Goal: Information Seeking & Learning: Learn about a topic

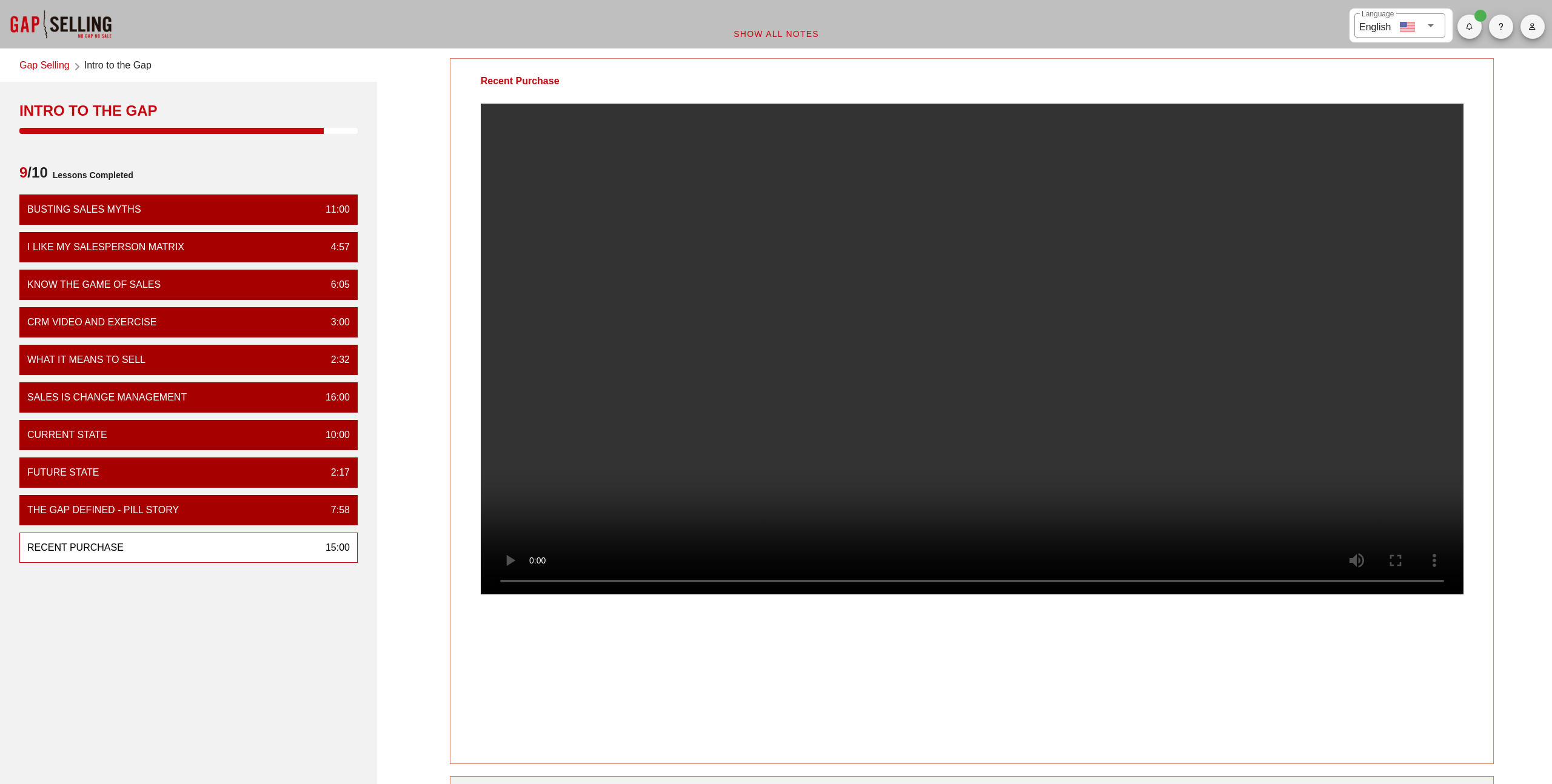
click at [896, 164] on video at bounding box center [971, 349] width 982 height 490
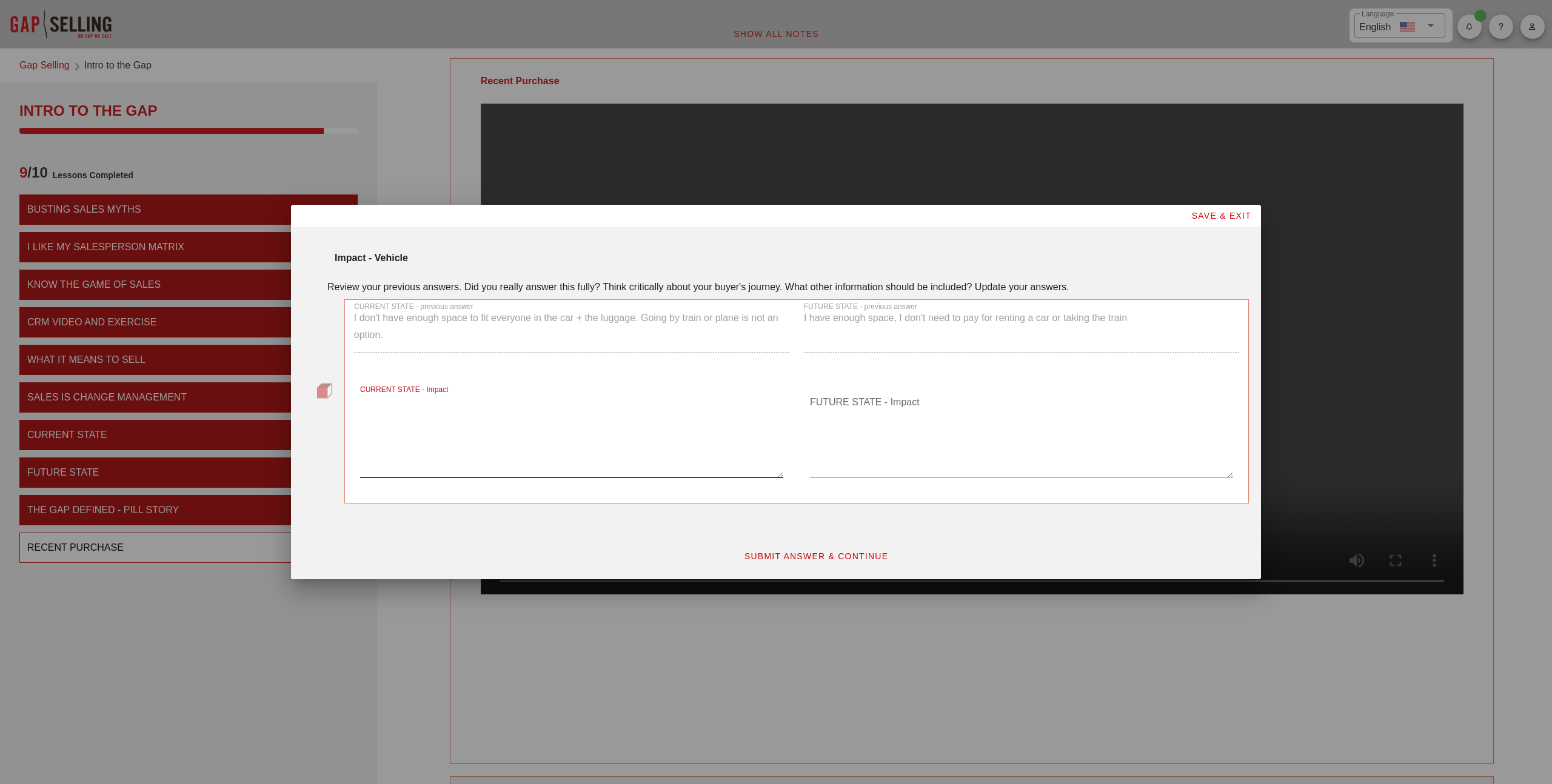
click at [649, 453] on textarea "CURRENT STATE - Impact" at bounding box center [572, 435] width 423 height 85
click at [579, 322] on div "CURRENT STATE - previous answer I don't have enough space to fit everyone in th…" at bounding box center [572, 332] width 450 height 80
click at [542, 368] on div "CURRENT STATE - previous answer I don't have enough space to fit everyone in th…" at bounding box center [572, 332] width 450 height 80
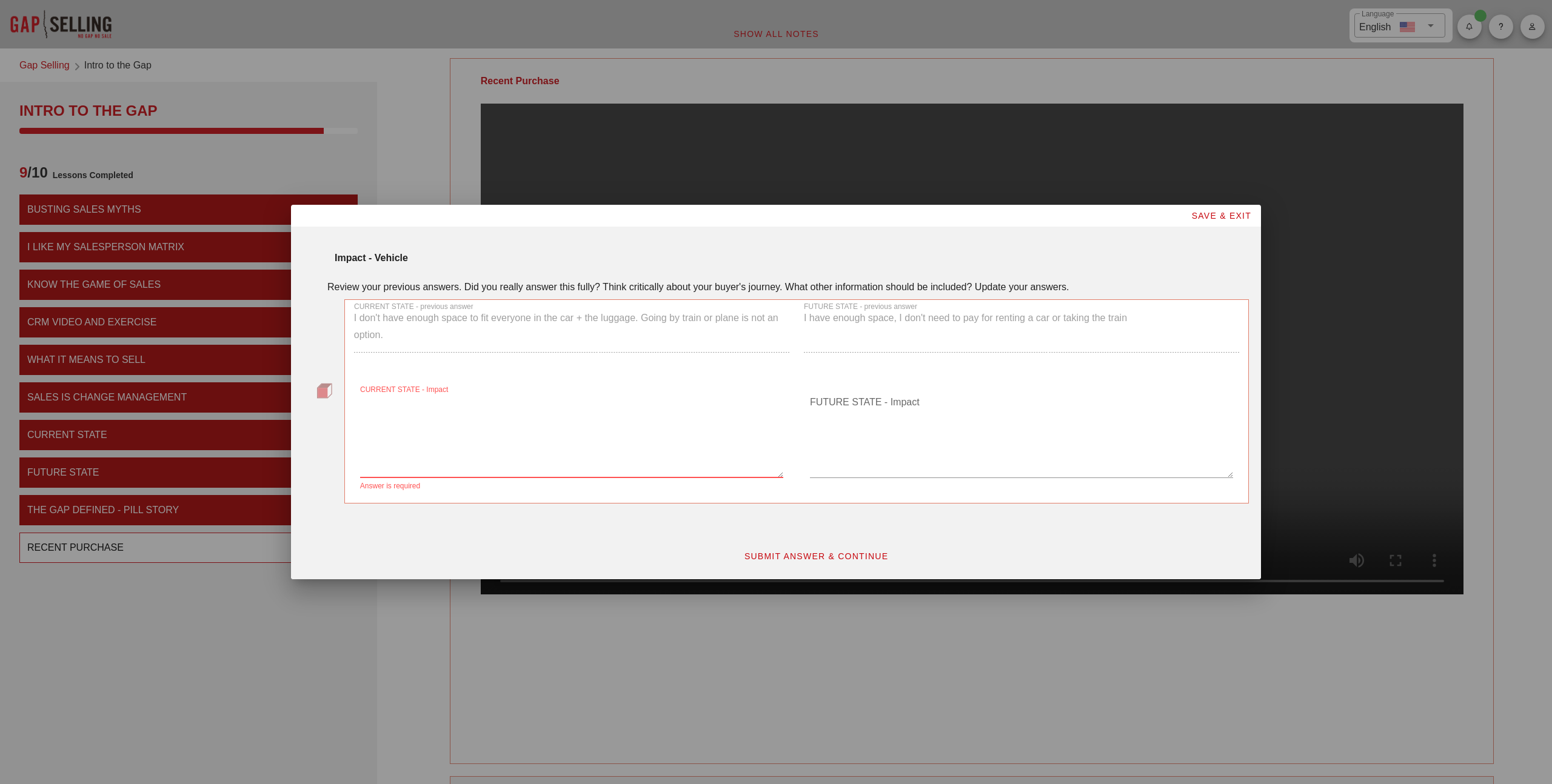
click at [498, 398] on textarea "CURRENT STATE - Impact" at bounding box center [572, 435] width 423 height 85
paste textarea "I don't have enough space to fit everyone in the car + the luggage. Going by tr…"
type textarea "I don't have enough space to fit everyone in the car + the luggage. Going by tr…"
click at [877, 316] on div "FUTURE STATE - previous answer I have enough space, I don't need to pay for ren…" at bounding box center [1021, 332] width 450 height 80
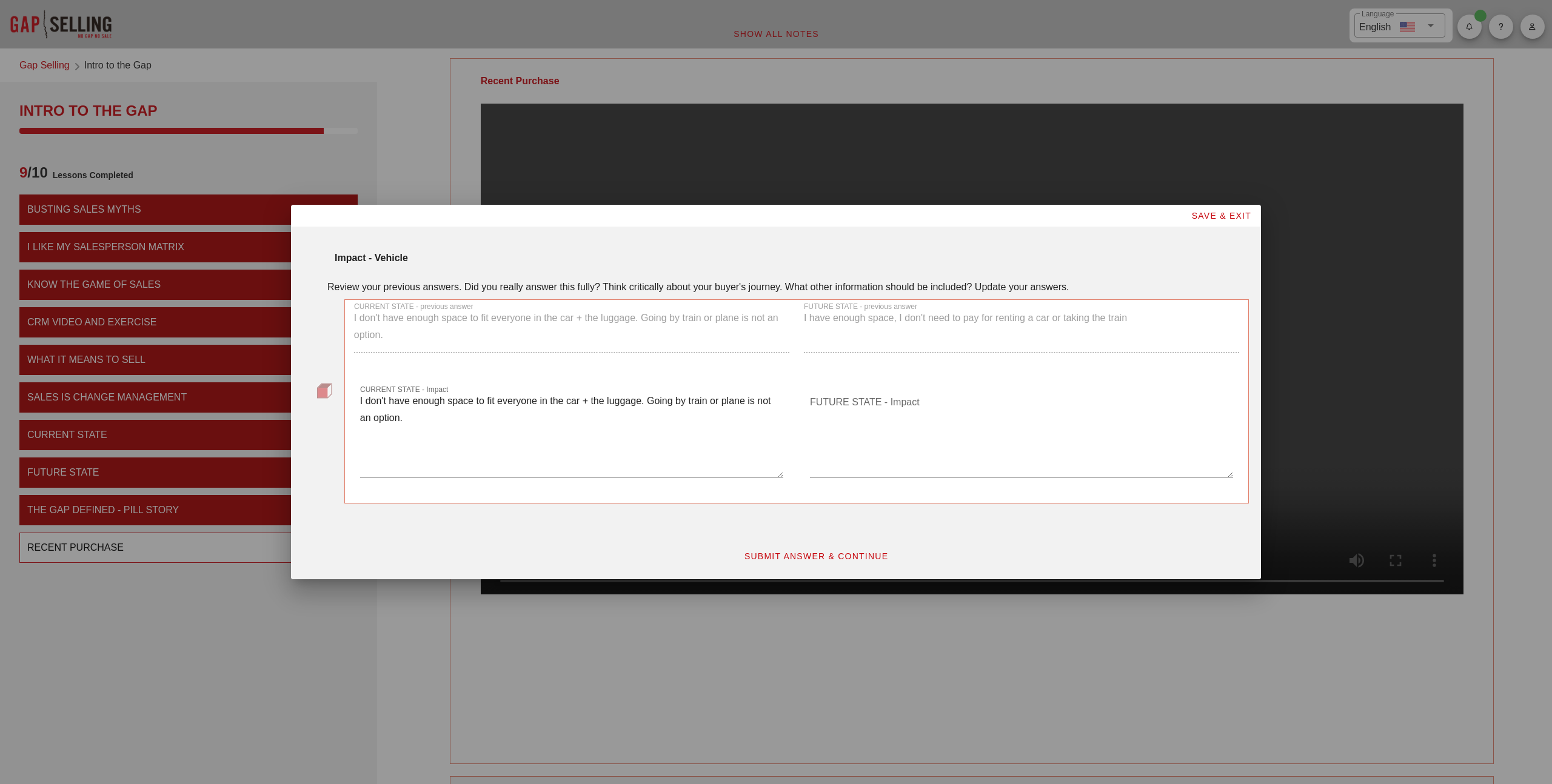
click at [877, 316] on div "FUTURE STATE - previous answer I have enough space, I don't need to pay for ren…" at bounding box center [1021, 332] width 450 height 80
click at [848, 398] on textarea "FUTURE STATE - Impact" at bounding box center [1022, 435] width 423 height 85
paste textarea "I have enough space, I don't need to pay for renting a car or taking the train"
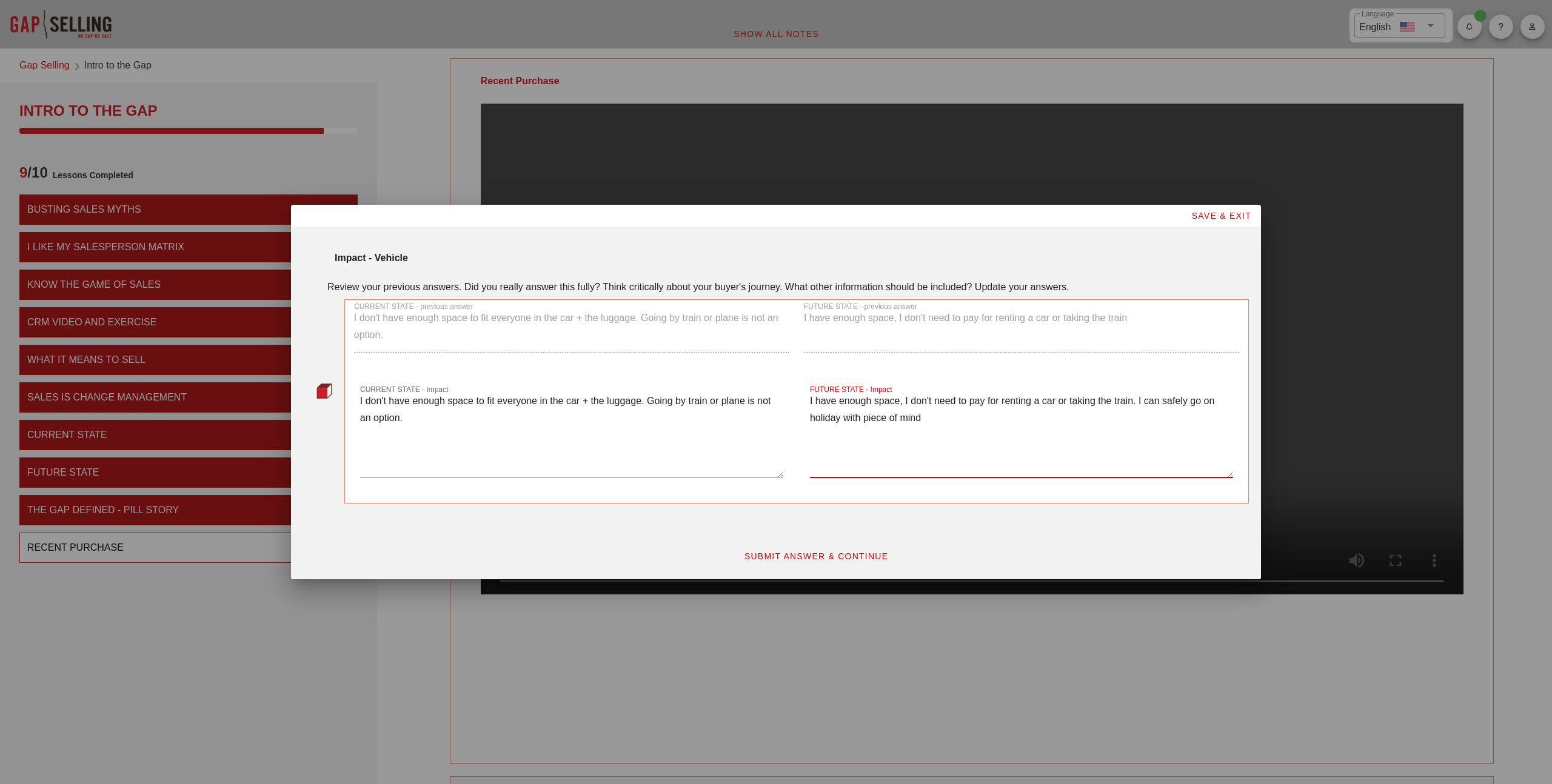
type textarea "I have enough space, I don't need to pay for renting a car or taking the train.…"
click at [632, 417] on textarea "I don't have enough space to fit everyone in the car + the luggage. Going by tr…" at bounding box center [572, 435] width 423 height 85
type textarea "I don't have enough space to fit everyone in the car + the luggage. Going by tr…"
click at [959, 423] on textarea "I have enough space, I don't need to pay for renting a car or taking the train.…" at bounding box center [1022, 435] width 423 height 85
type textarea "I have enough space, I don't need to pay for renting a car or taking the train.…"
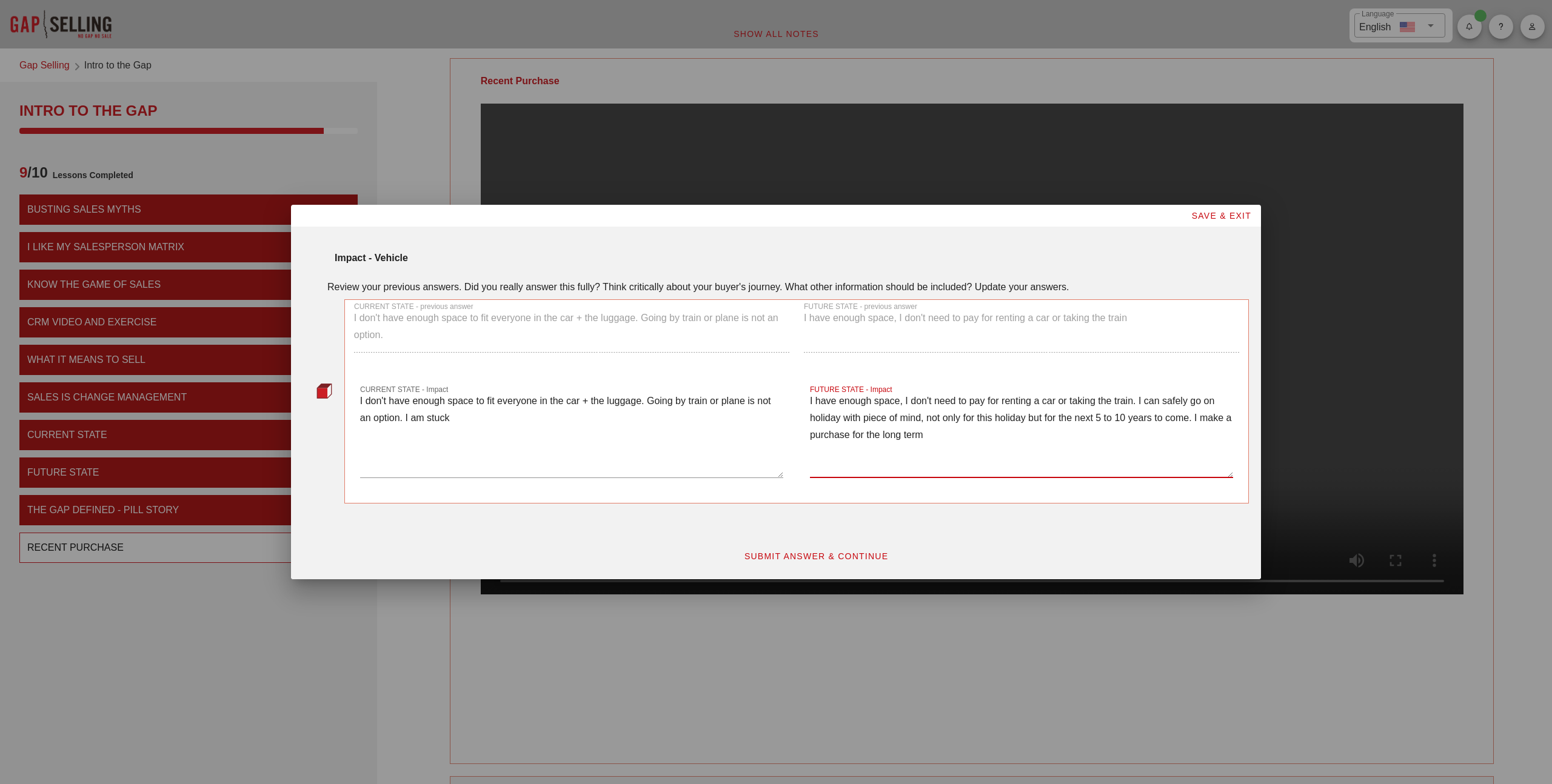
click at [844, 564] on button "SUBMIT ANSWER & CONTINUE" at bounding box center [816, 557] width 164 height 22
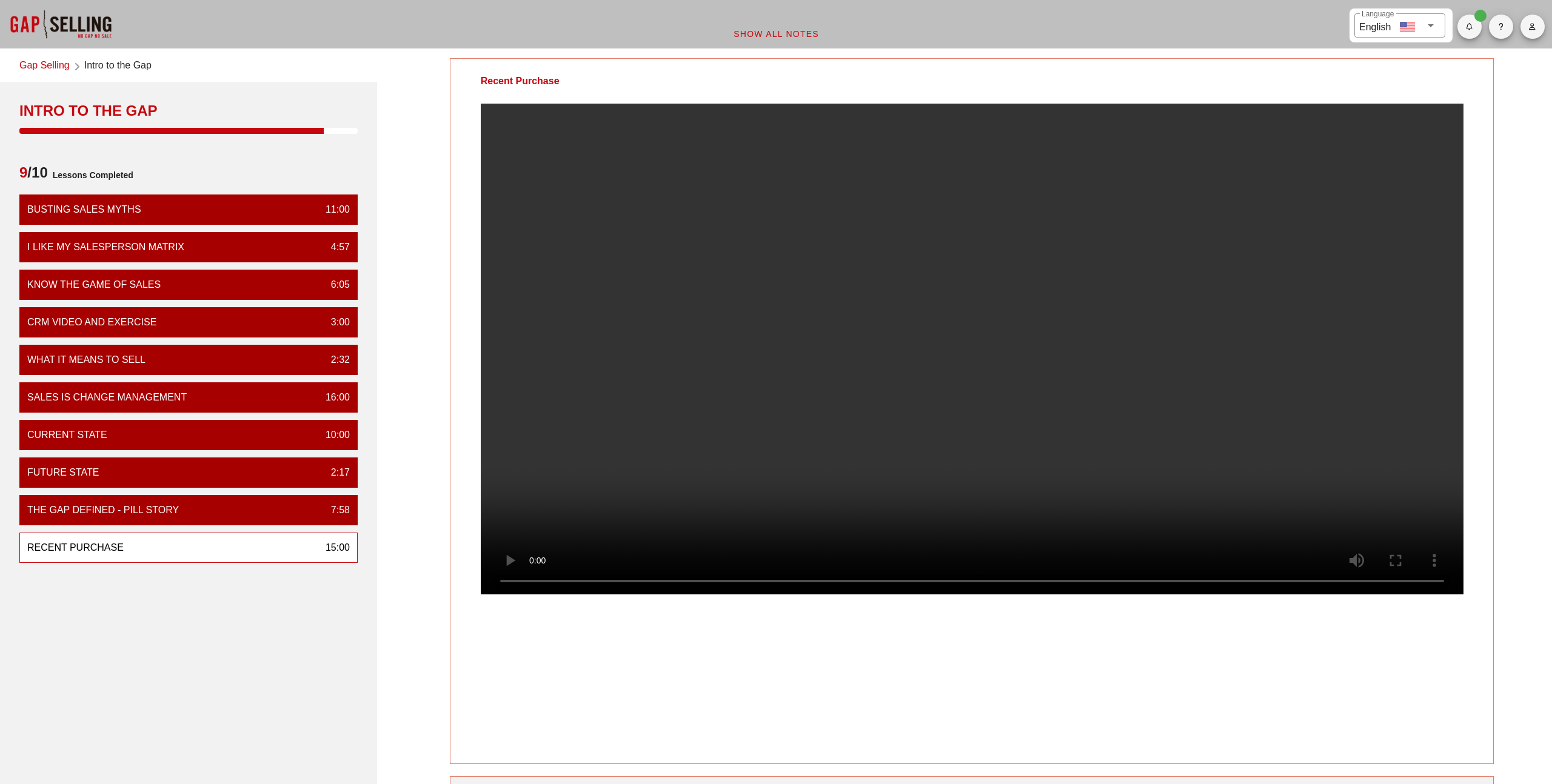
click at [852, 352] on video at bounding box center [971, 349] width 982 height 490
click at [1180, 270] on video at bounding box center [971, 349] width 982 height 490
click at [1293, 714] on div "Recent Purchase" at bounding box center [972, 411] width 1045 height 706
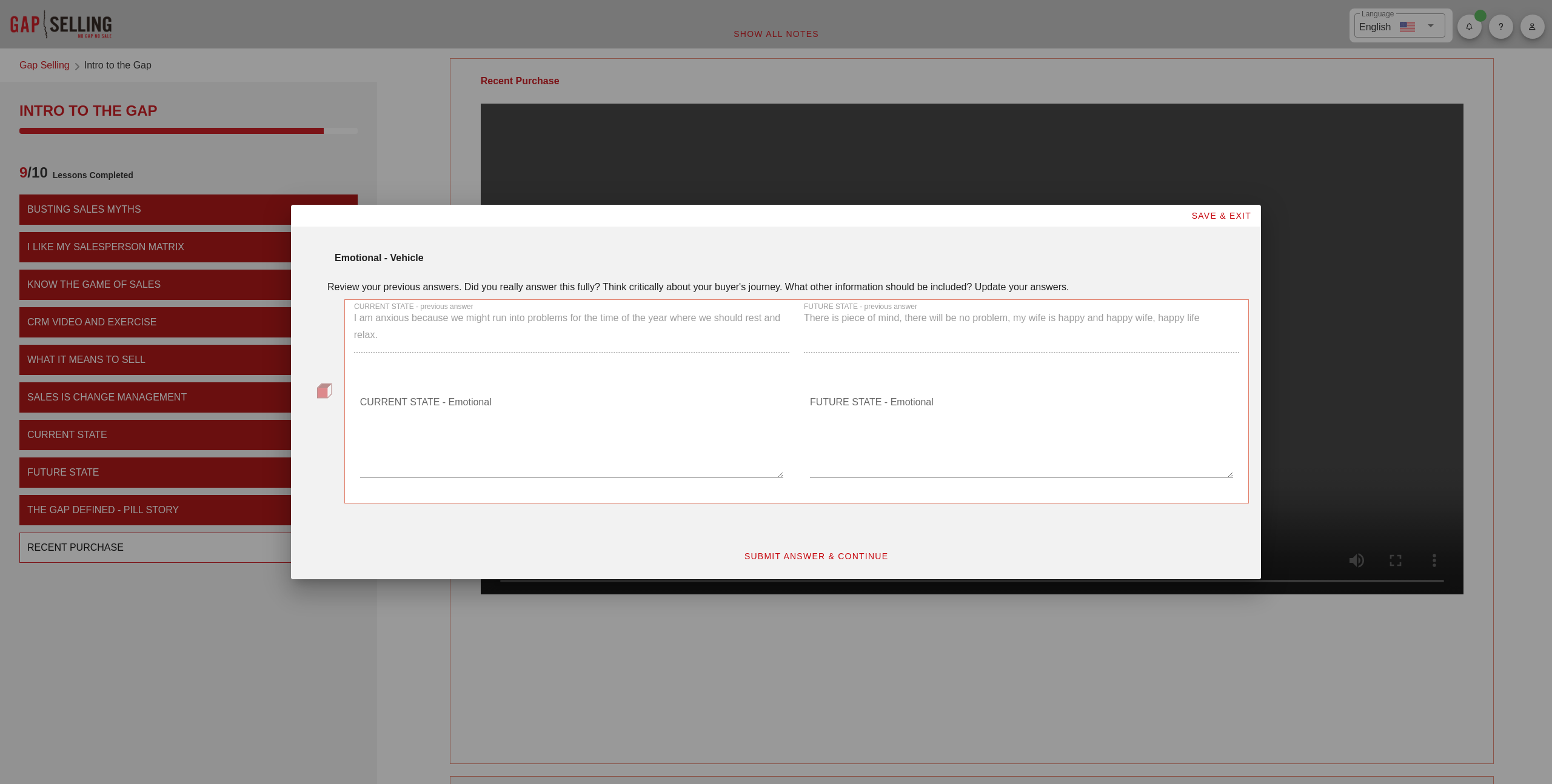
click at [656, 430] on textarea "CURRENT STATE - Emotional" at bounding box center [572, 435] width 423 height 85
click at [552, 321] on div "CURRENT STATE - previous answer I am anxious because we might run into problems…" at bounding box center [572, 332] width 450 height 80
click at [513, 383] on div "CURRENT STATE - Emotional Answer is required" at bounding box center [572, 436] width 435 height 114
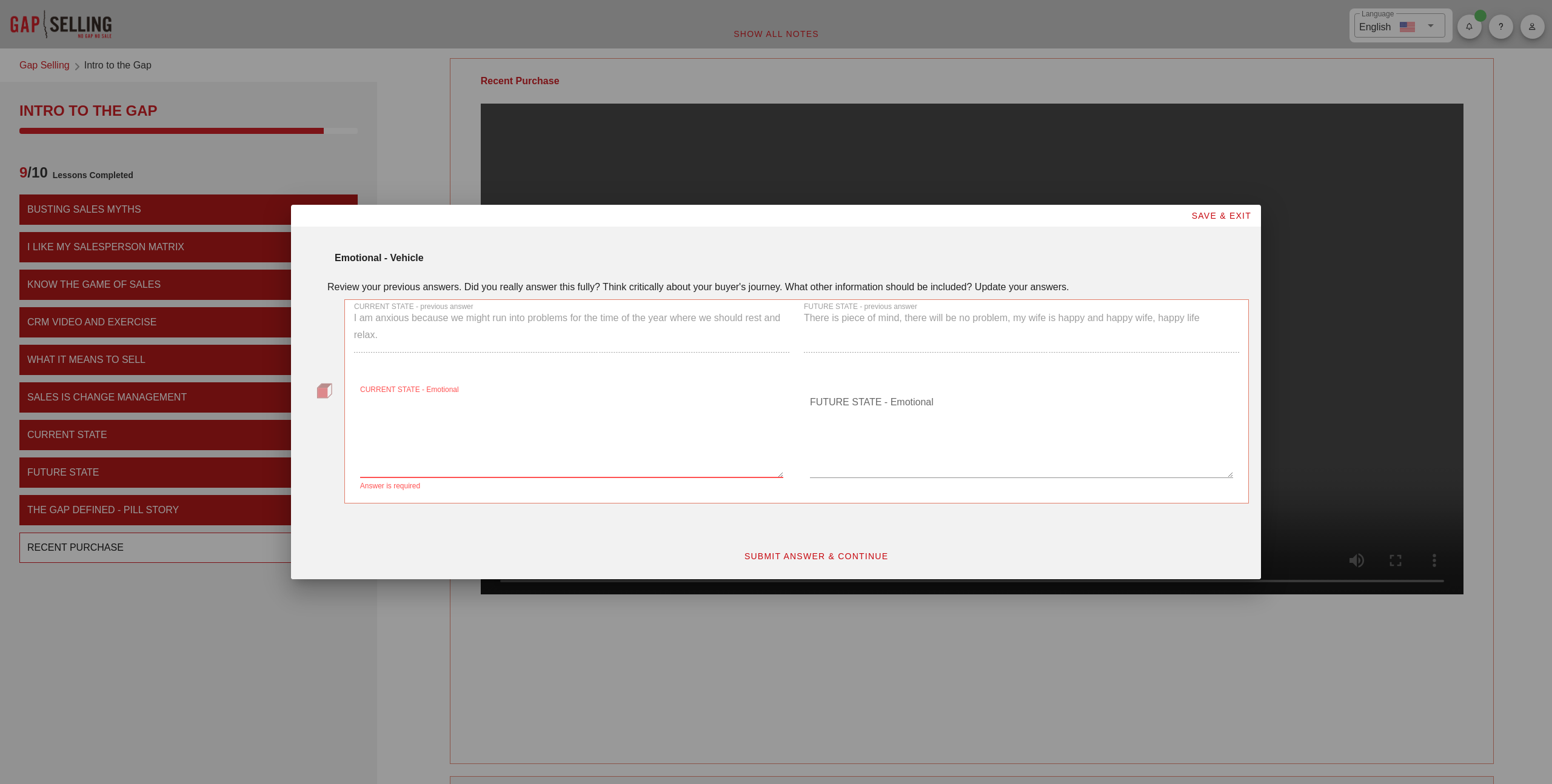
click at [499, 406] on textarea "CURRENT STATE - Emotional" at bounding box center [572, 435] width 423 height 85
paste textarea "I am anxious because we might run into problems for the time of the year where …"
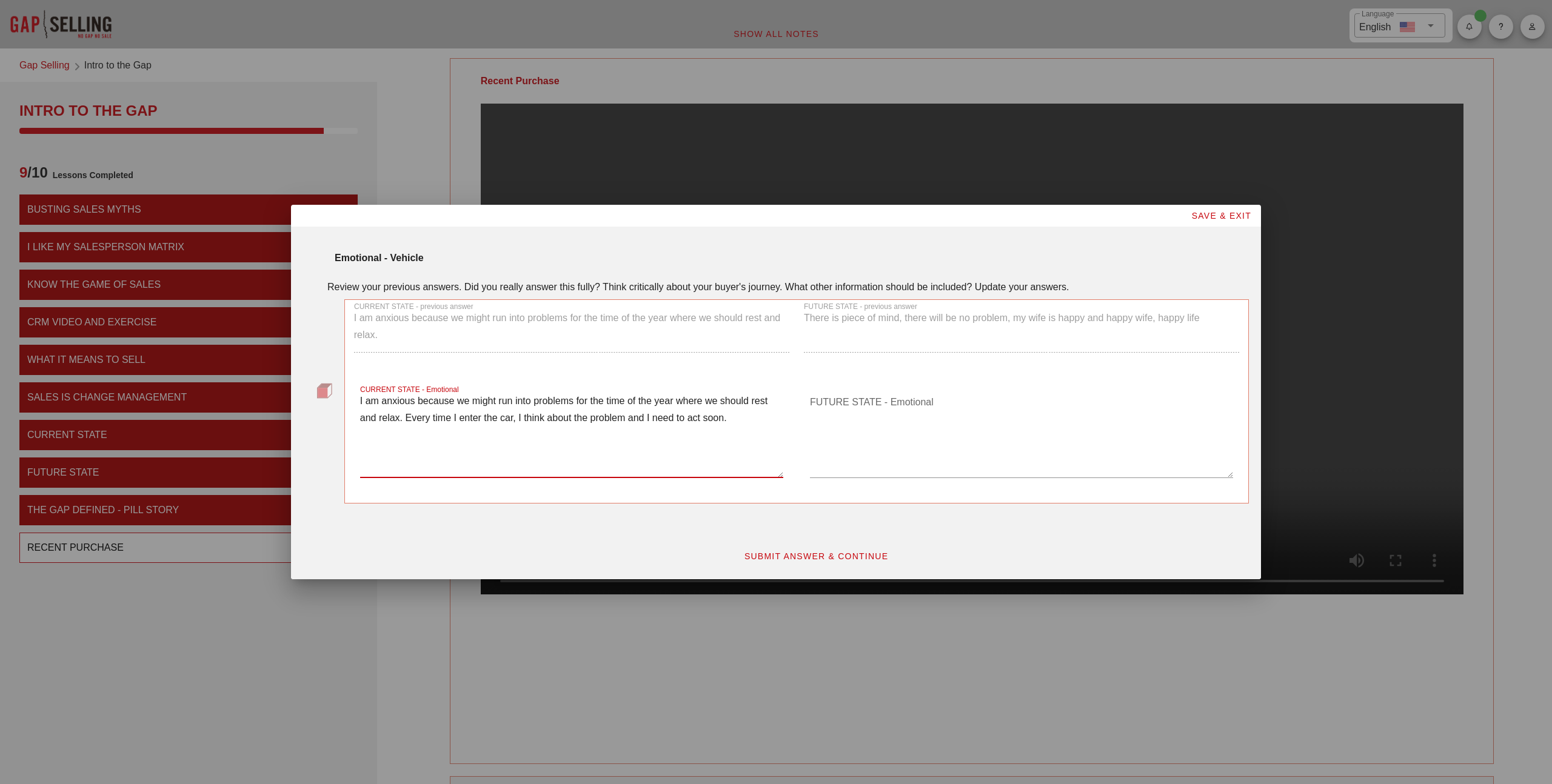
type textarea "I am anxious because we might run into problems for the time of the year where …"
click at [885, 317] on div "FUTURE STATE - previous answer There is piece of mind, there will be no problem…" at bounding box center [1021, 332] width 450 height 80
click at [836, 393] on div "FUTURE STATE - Emotional" at bounding box center [1022, 435] width 423 height 85
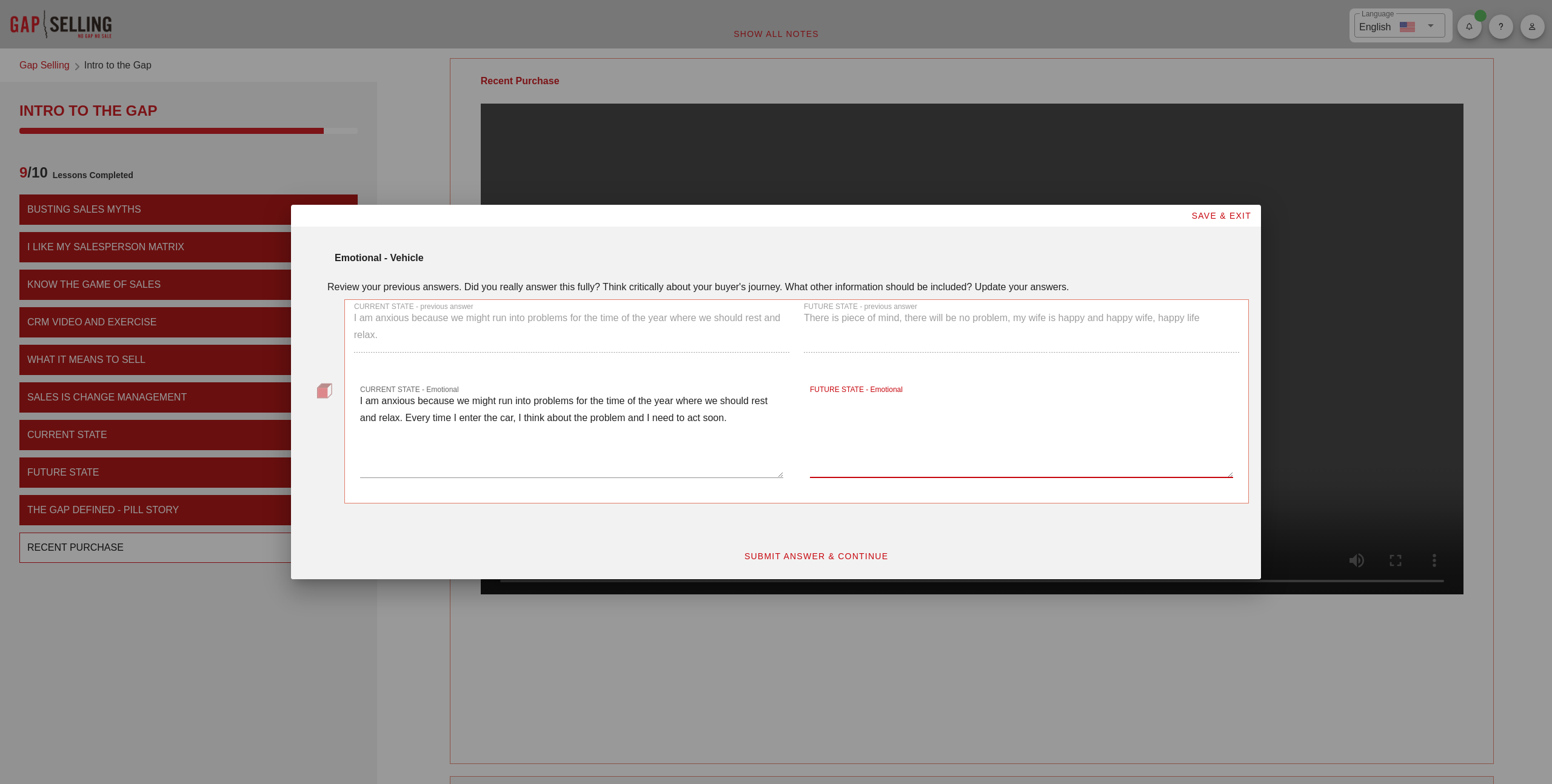
paste textarea "There is piece of mind, there will be no problem, my wife is happy and happy wi…"
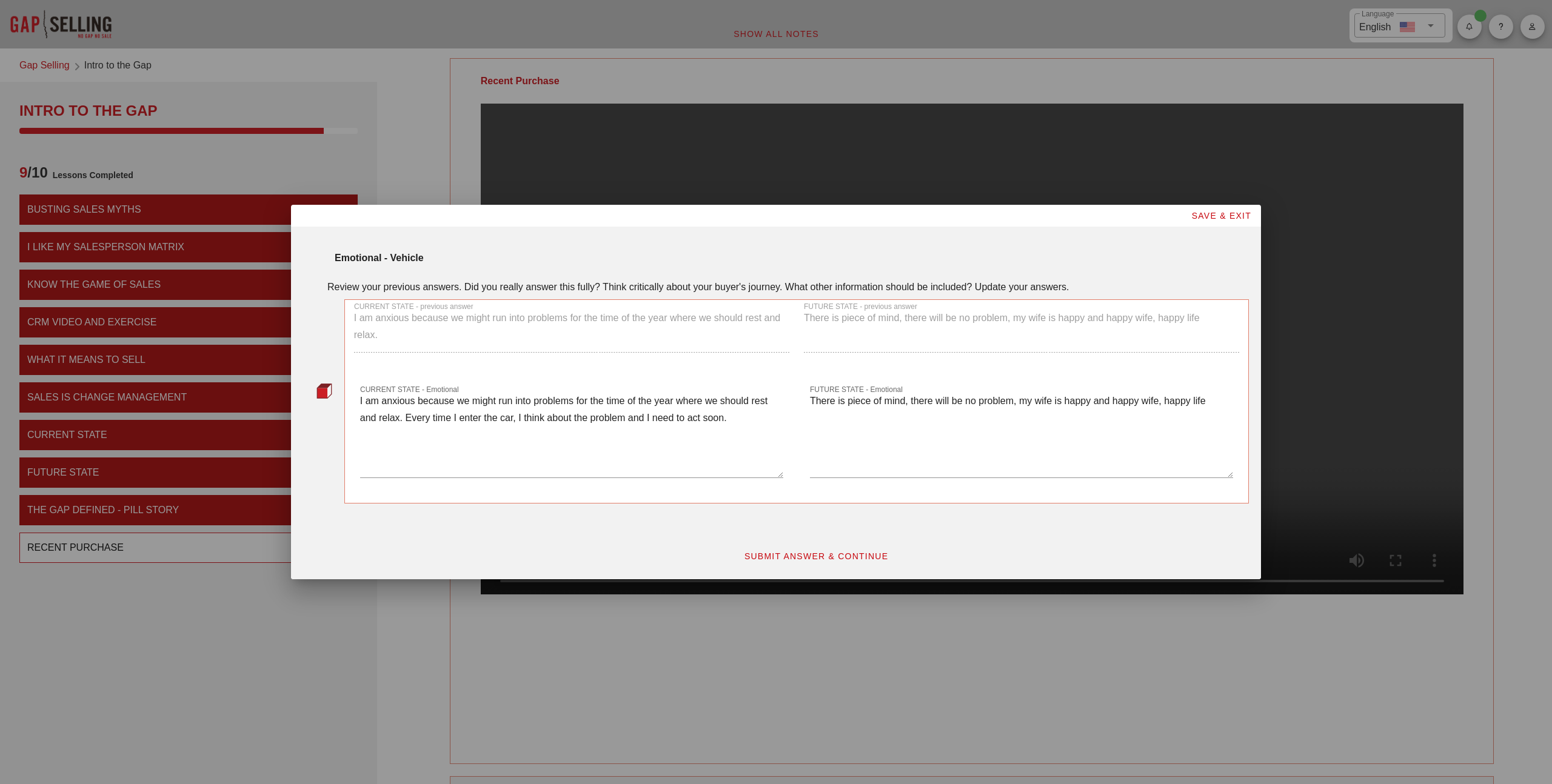
click at [809, 402] on div "FUTURE STATE - Emotional There is piece of mind, there will be no problem, my w…" at bounding box center [1022, 436] width 435 height 114
click at [829, 402] on textarea "There is piece of mind, there will be no problem, my wife is happy and happy wi…" at bounding box center [1022, 435] width 423 height 85
drag, startPoint x: 1124, startPoint y: 404, endPoint x: 784, endPoint y: 395, distance: 340.1
click at [784, 395] on div "CURRENT STATE - Emotional I am anxious because we might run into problems for t…" at bounding box center [797, 437] width 900 height 129
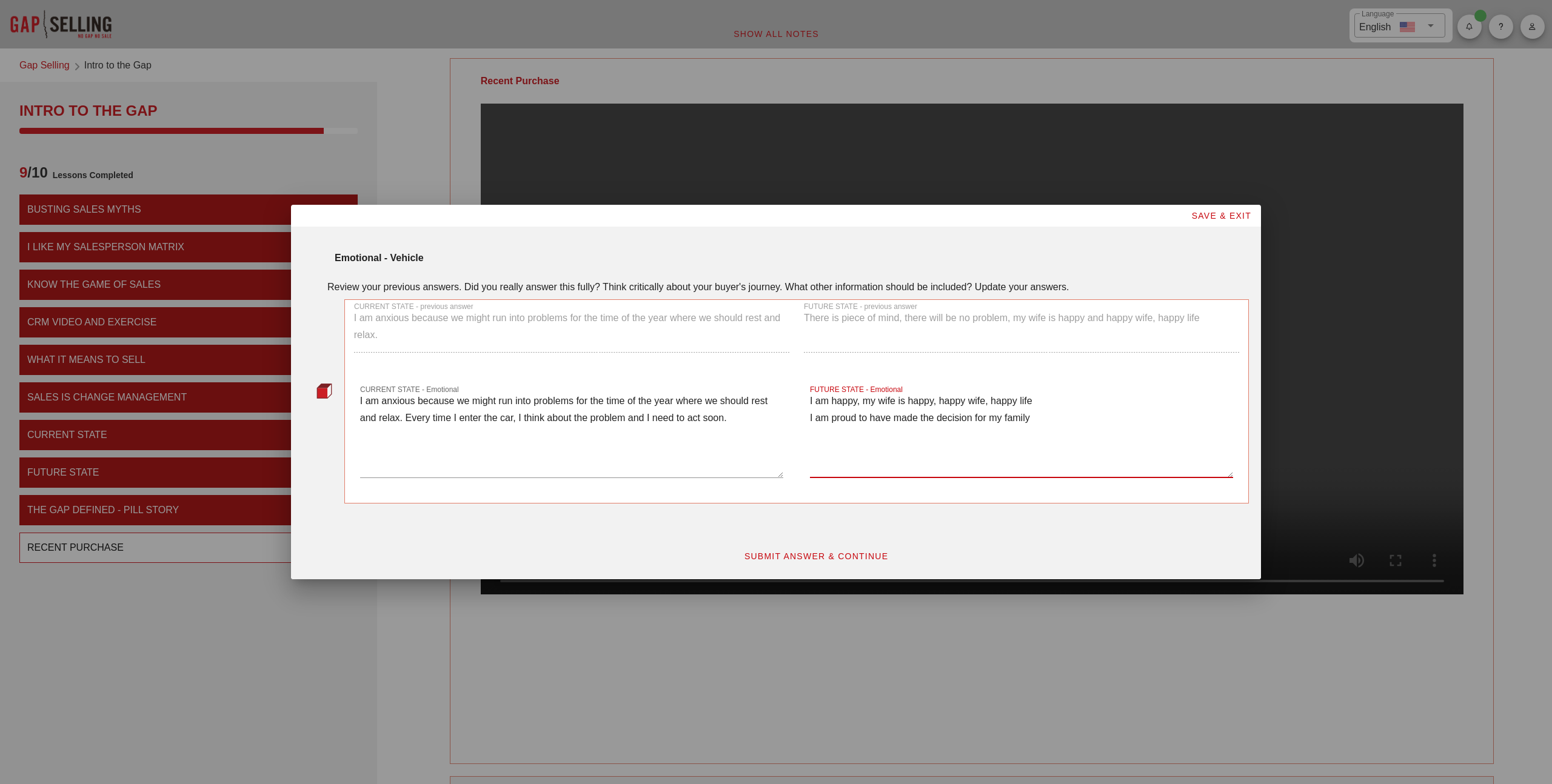
click at [811, 417] on textarea "I am happy, my wife is happy, happy wife, happy life I am proud to have made th…" at bounding box center [1022, 435] width 423 height 85
type textarea "I am happy, my wife is happy, happy wife, happy life I am proud to have made th…"
click at [815, 544] on div "SUBMIT ANSWER & CONTINUE" at bounding box center [816, 556] width 880 height 37
click at [815, 552] on span "SUBMIT ANSWER & CONTINUE" at bounding box center [816, 557] width 144 height 10
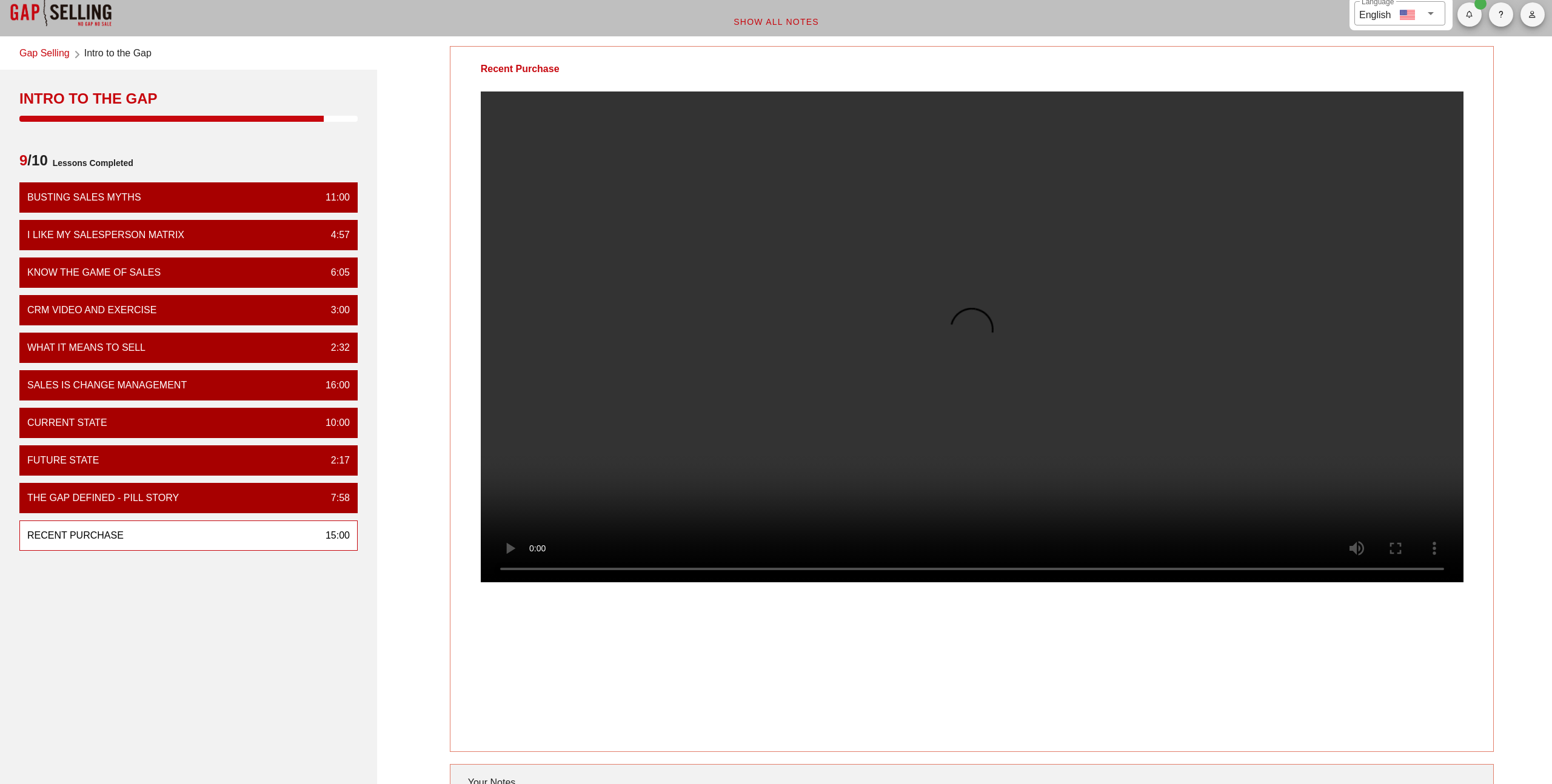
scroll to position [18, 0]
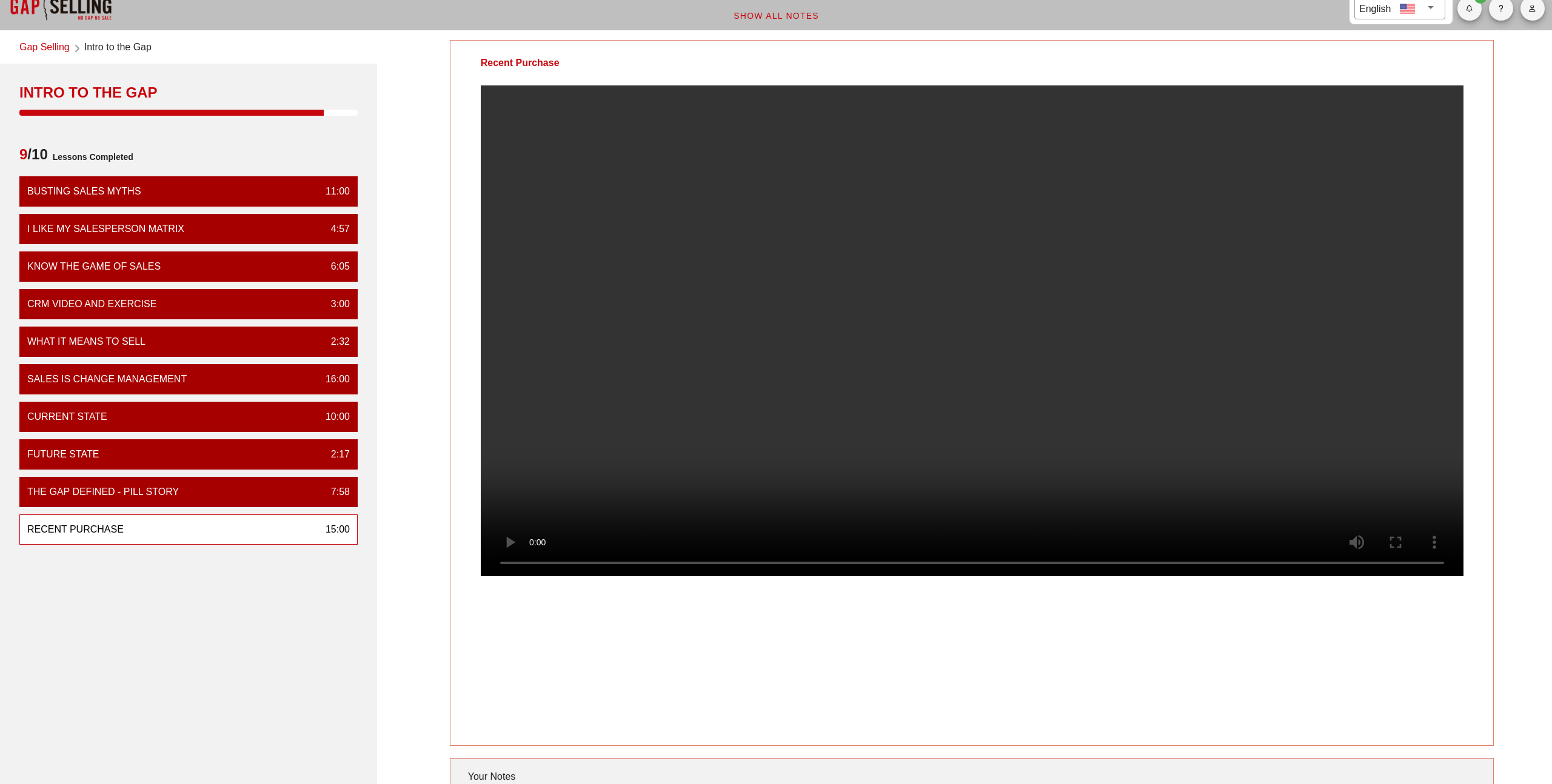
click at [1282, 467] on video at bounding box center [971, 330] width 982 height 490
click at [1245, 330] on video at bounding box center [971, 330] width 982 height 490
click at [1089, 311] on video at bounding box center [971, 330] width 982 height 490
click at [1059, 286] on video at bounding box center [971, 330] width 982 height 490
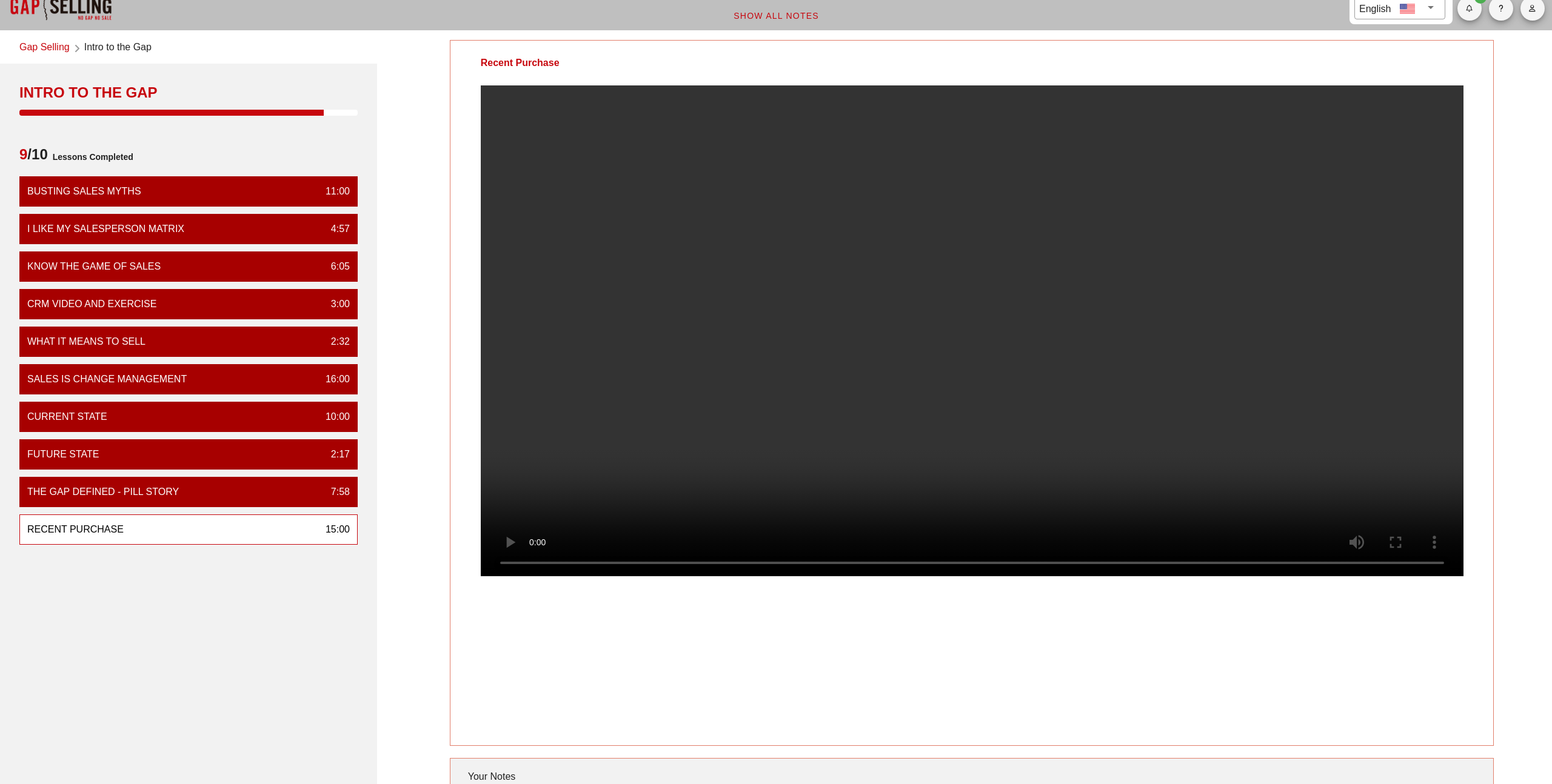
click at [1059, 286] on video at bounding box center [971, 330] width 982 height 490
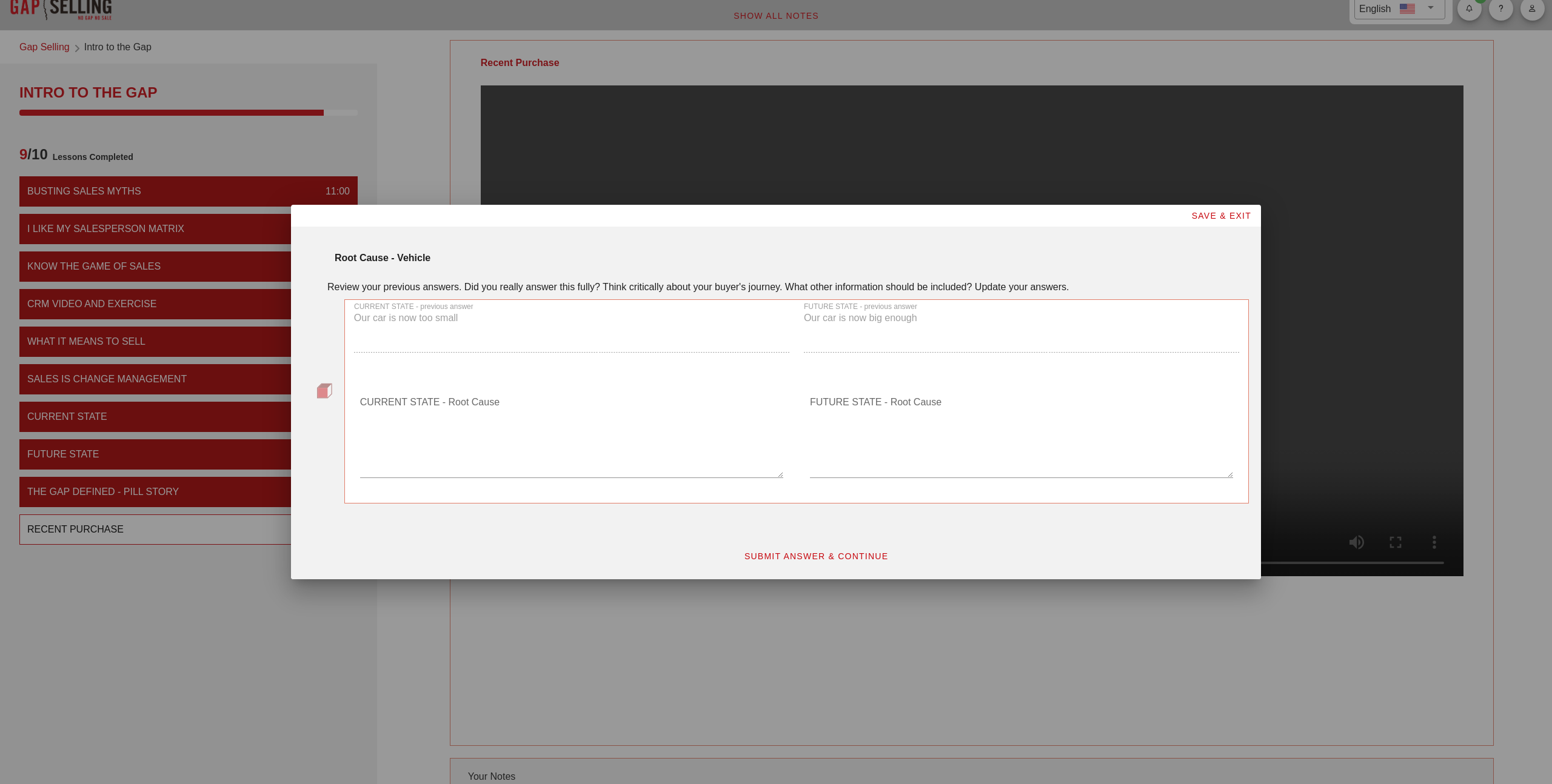
click at [433, 423] on textarea "CURRENT STATE - Root Cause" at bounding box center [572, 435] width 423 height 85
type textarea "We have a baby now and the car is too small"
click at [881, 400] on textarea "FUTURE STATE - Root Cause" at bounding box center [1022, 435] width 423 height 85
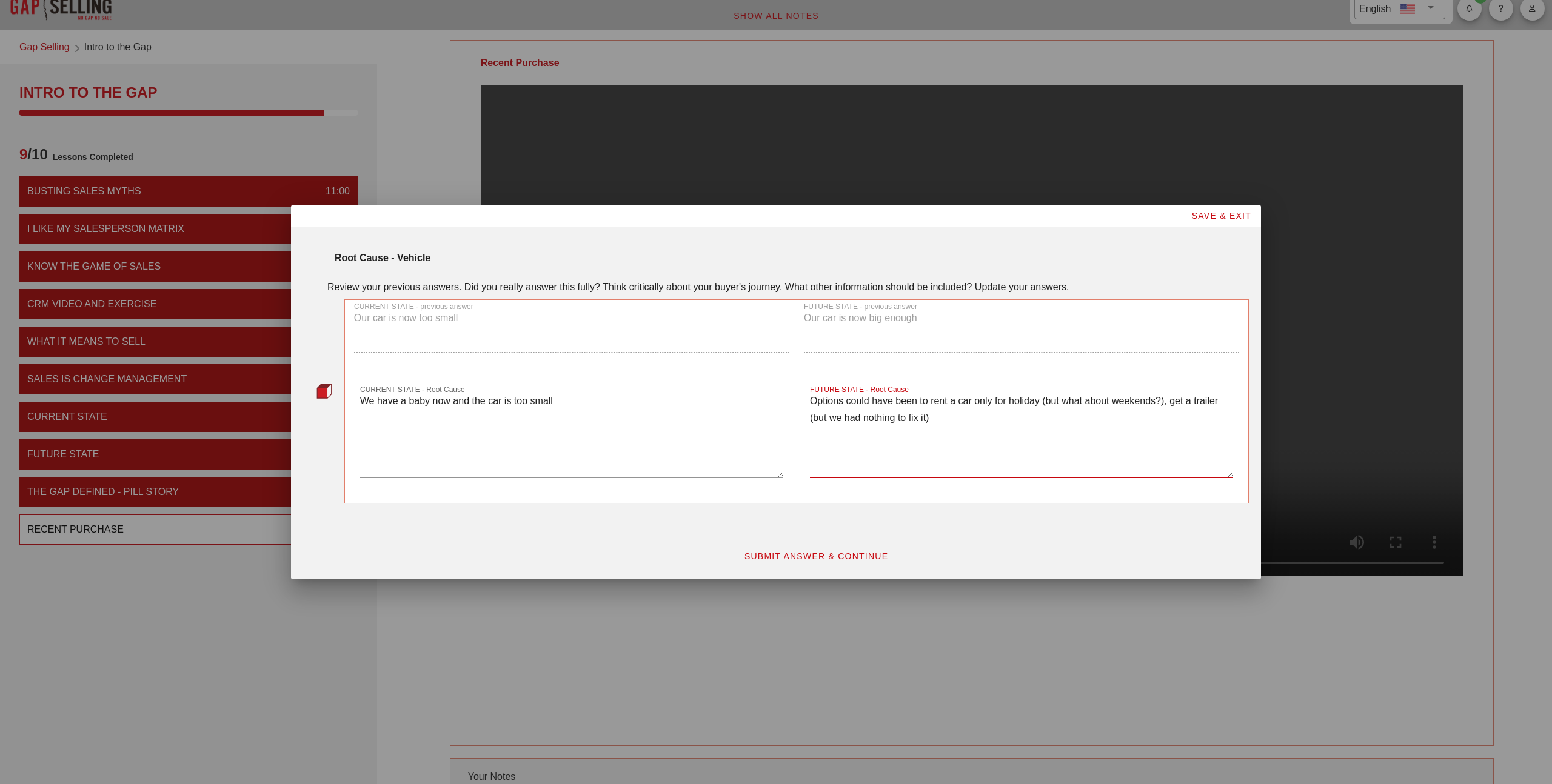
type textarea "Options could have been to rent a car only for holiday (but what about weekends…"
click at [845, 554] on span "SUBMIT ANSWER & CONTINUE" at bounding box center [816, 557] width 144 height 10
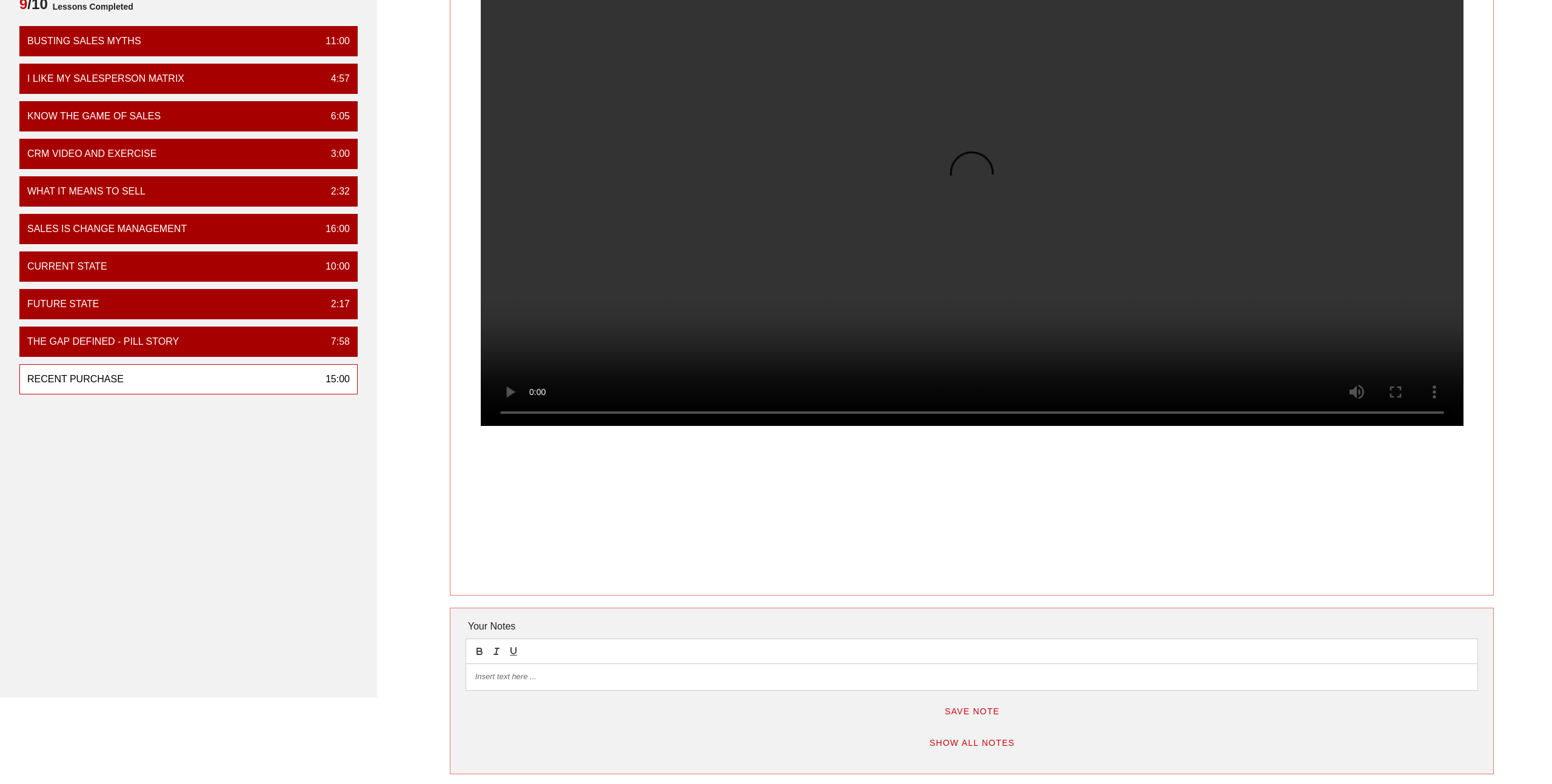
scroll to position [225, 0]
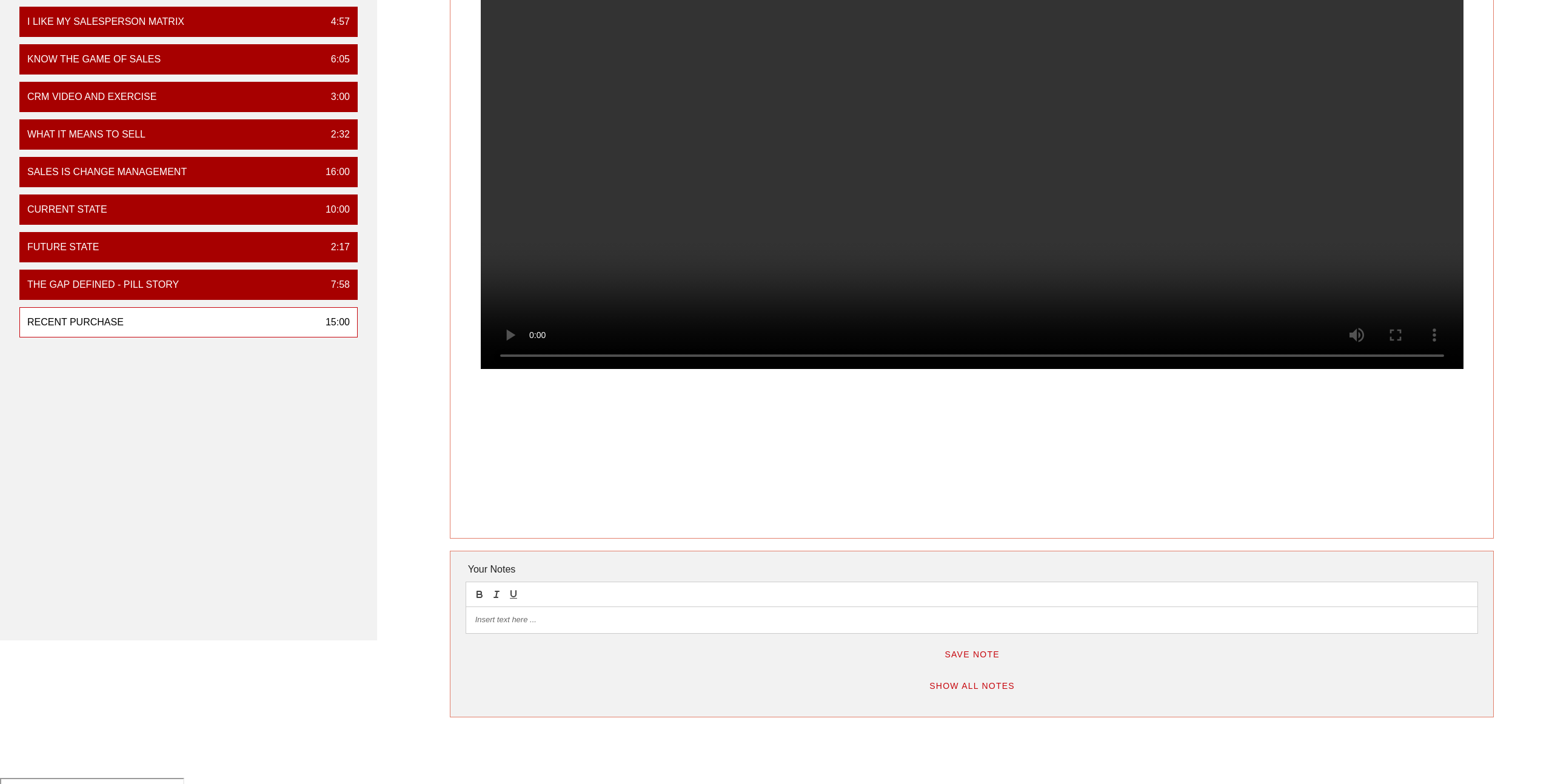
click at [1373, 463] on div "Recent Purchase" at bounding box center [972, 186] width 1045 height 706
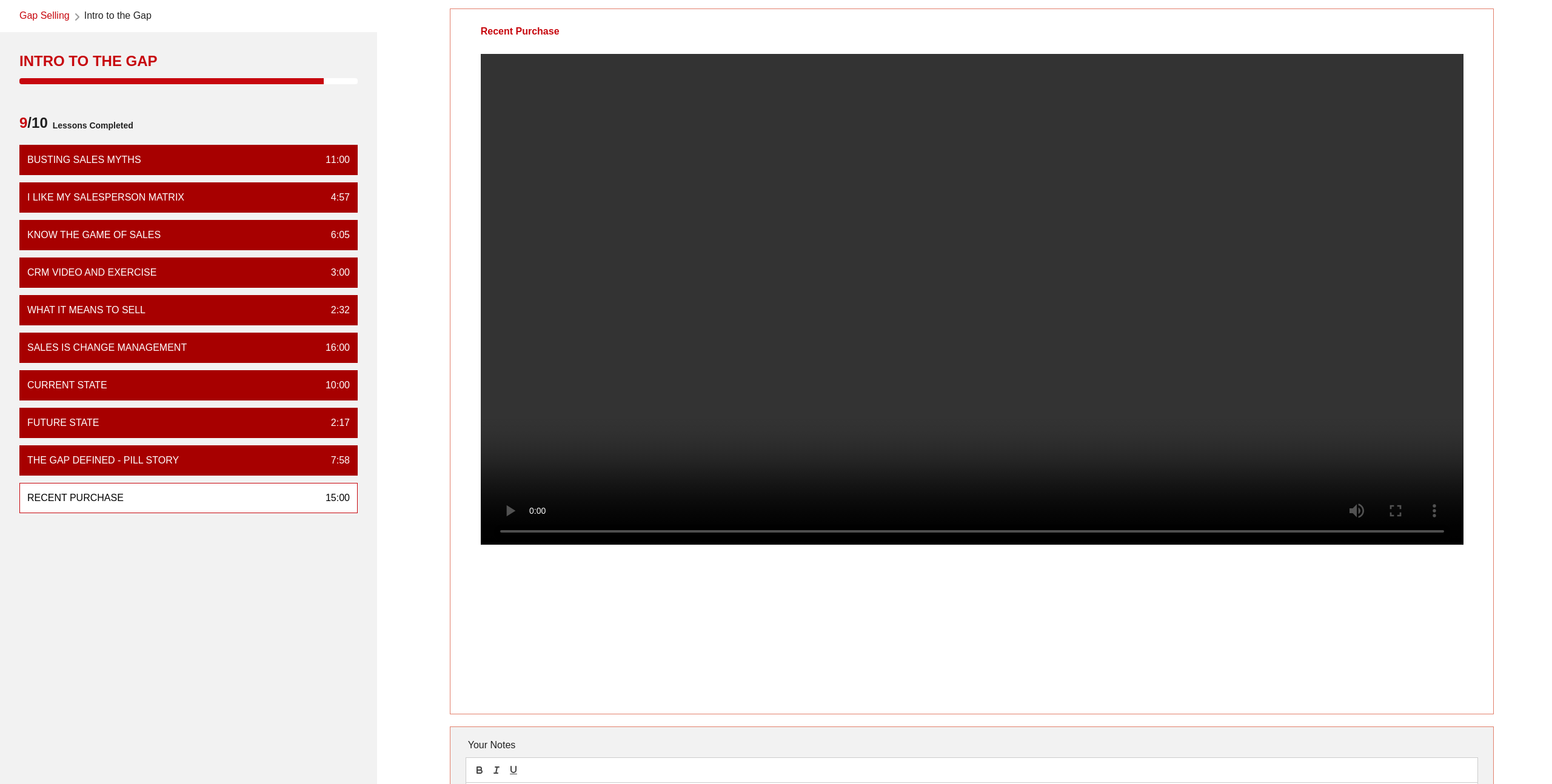
scroll to position [47, 0]
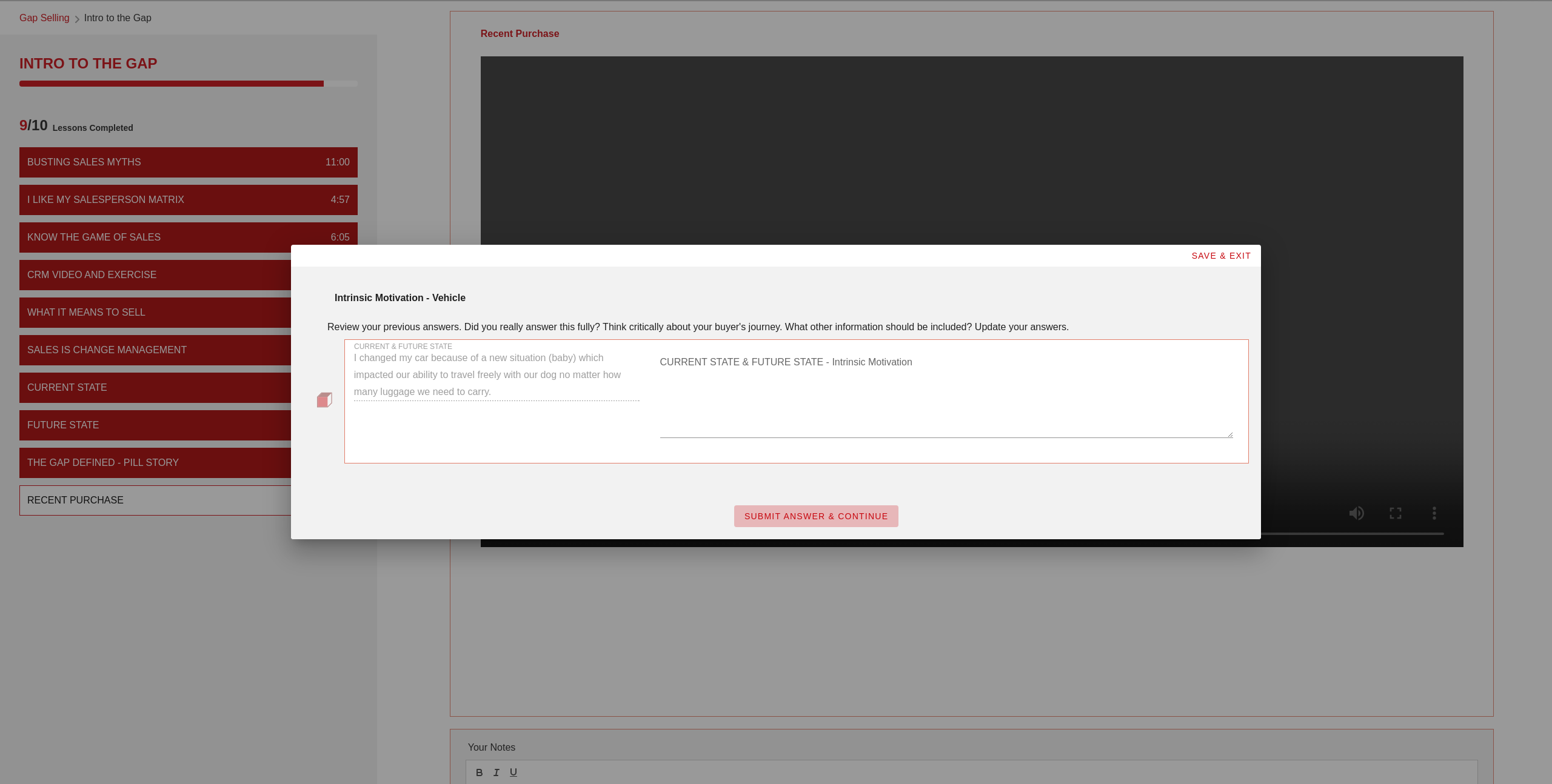
click at [761, 519] on span "SUBMIT ANSWER & CONTINUE" at bounding box center [816, 516] width 144 height 10
click at [679, 419] on textarea "CURRENT STATE & FUTURE STATE - Intrinsic Motivation" at bounding box center [946, 395] width 573 height 85
click at [538, 373] on div "CURRENT & FUTURE STATE I changed my car because of a new situation (baby) which…" at bounding box center [497, 396] width 300 height 129
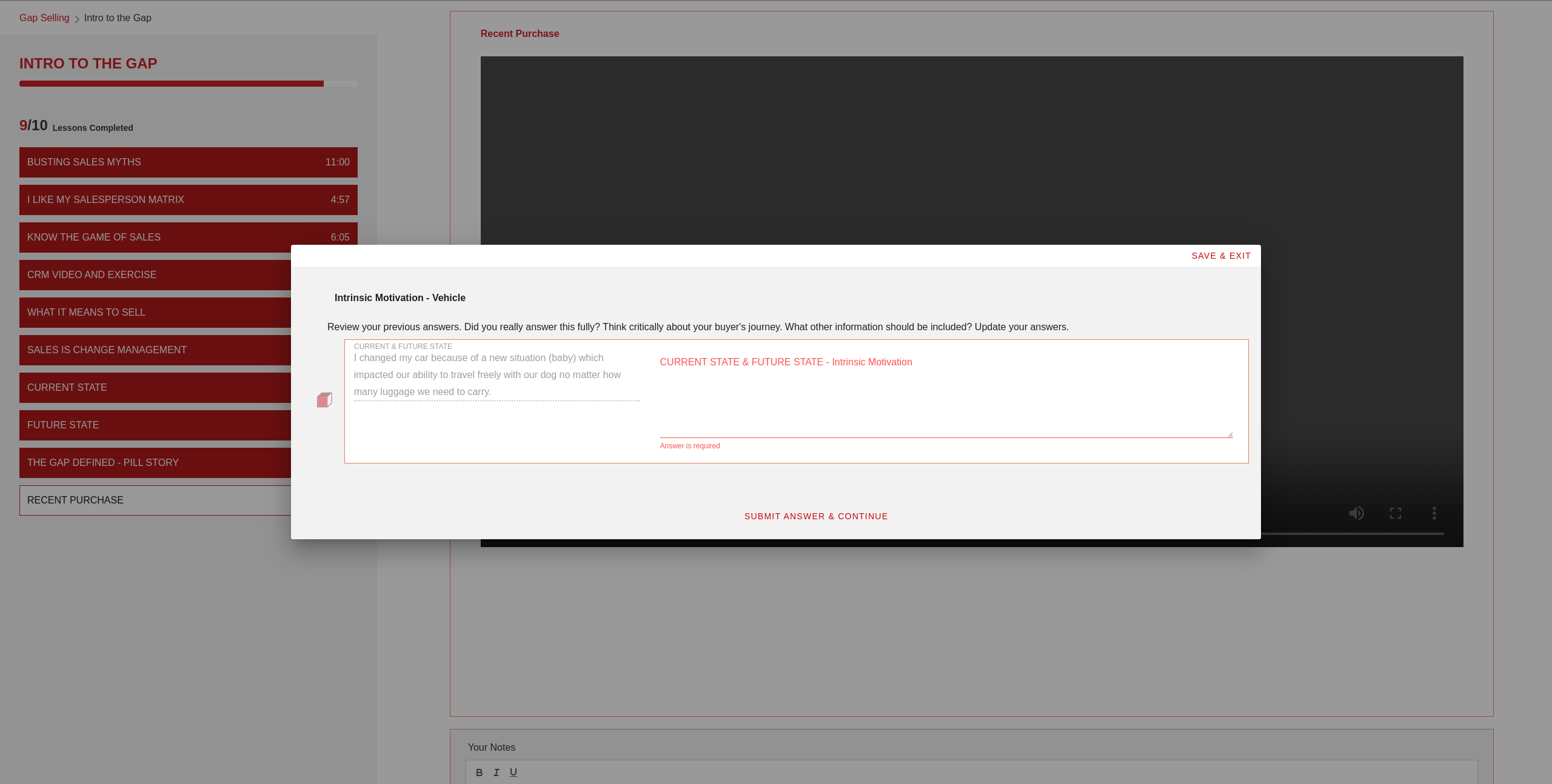
click at [712, 392] on textarea "CURRENT STATE & FUTURE STATE - Intrinsic Motivation" at bounding box center [946, 395] width 573 height 85
paste textarea "I changed my car because of a new situation (baby) which impacted our ability t…"
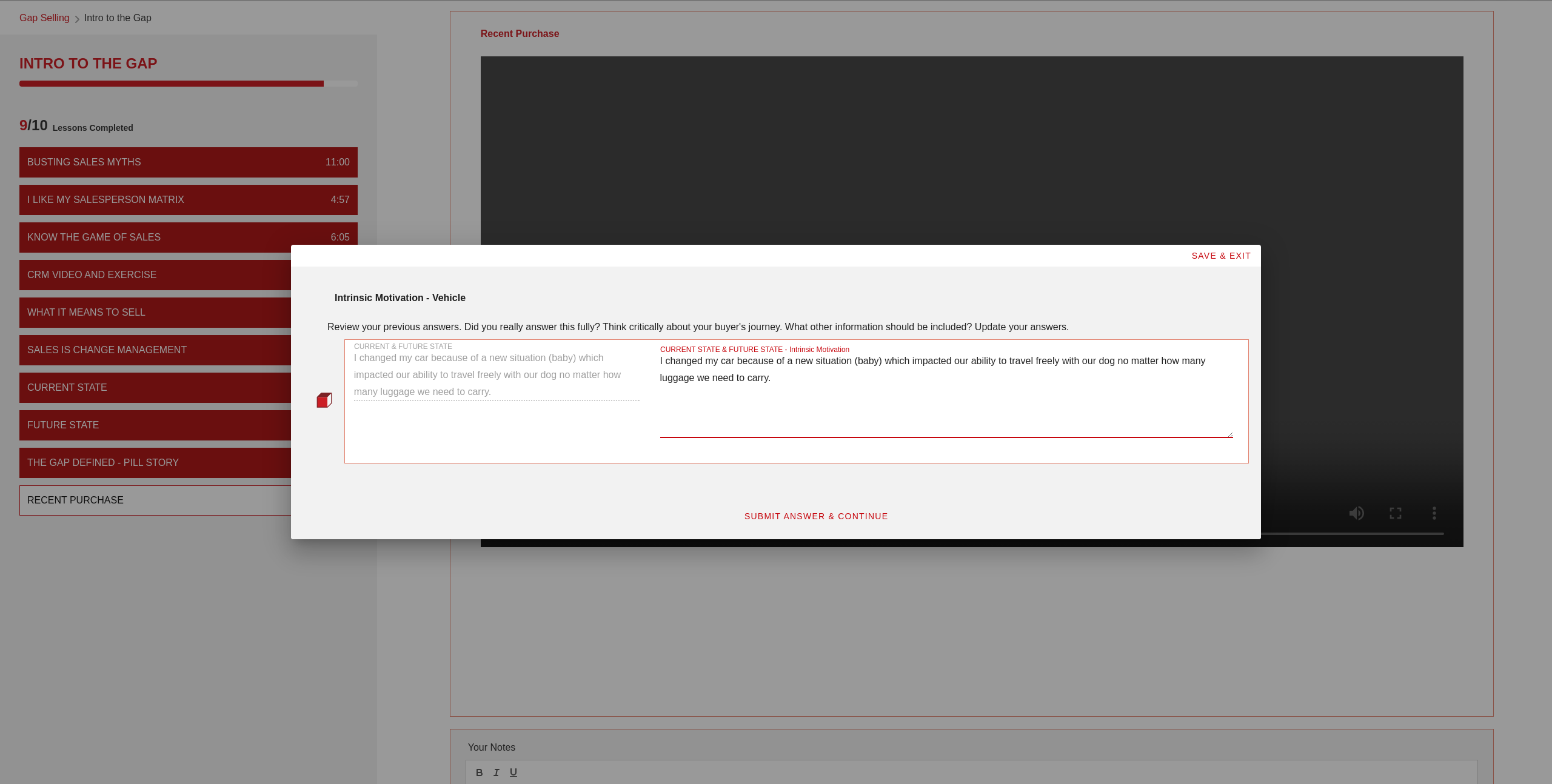
type textarea "I changed my car because of a new situation (baby) which impacted our ability t…"
click at [779, 509] on button "SUBMIT ANSWER & CONTINUE" at bounding box center [816, 516] width 164 height 22
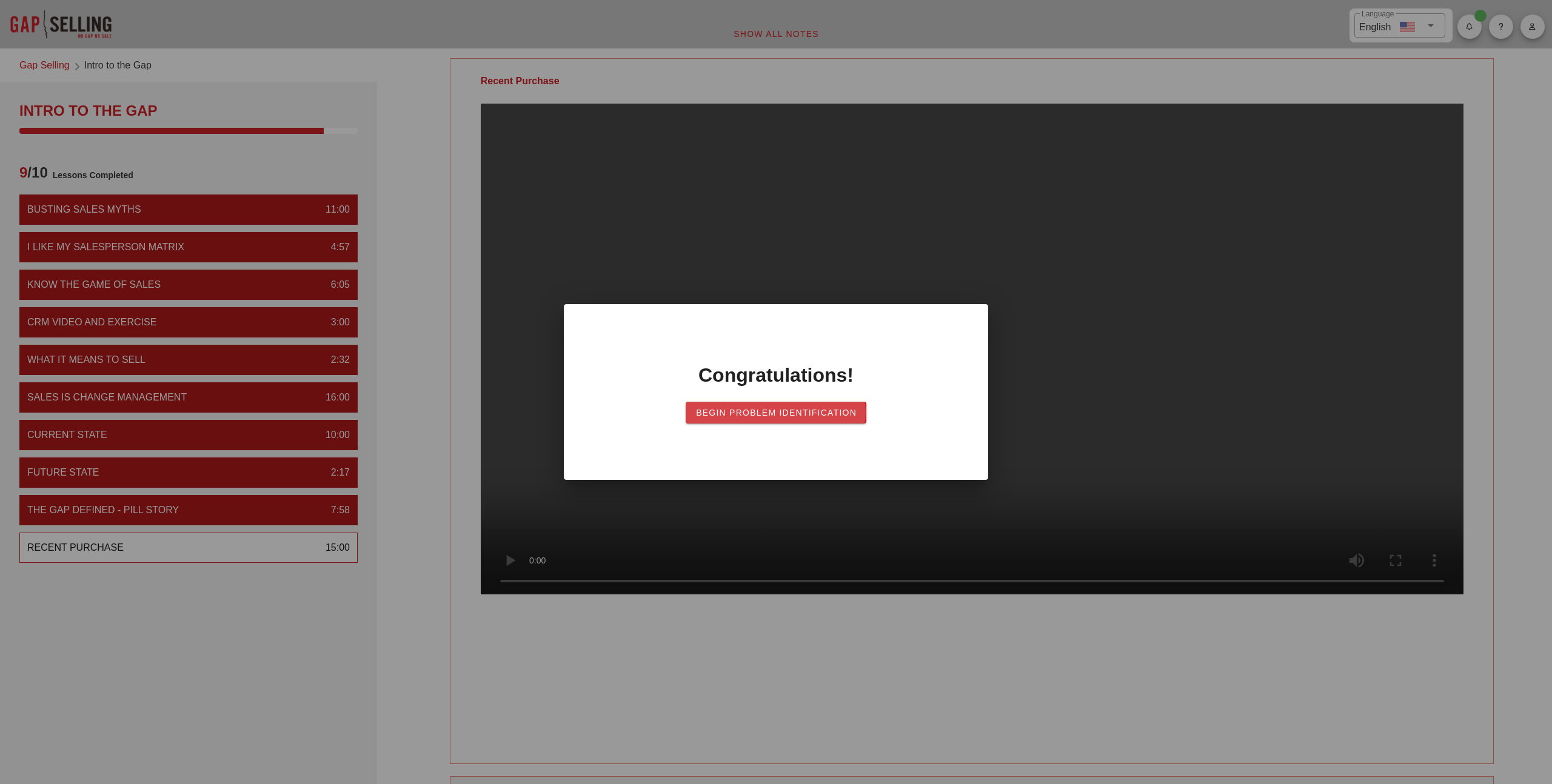
click at [748, 423] on button "Begin Problem Identification" at bounding box center [776, 412] width 181 height 22
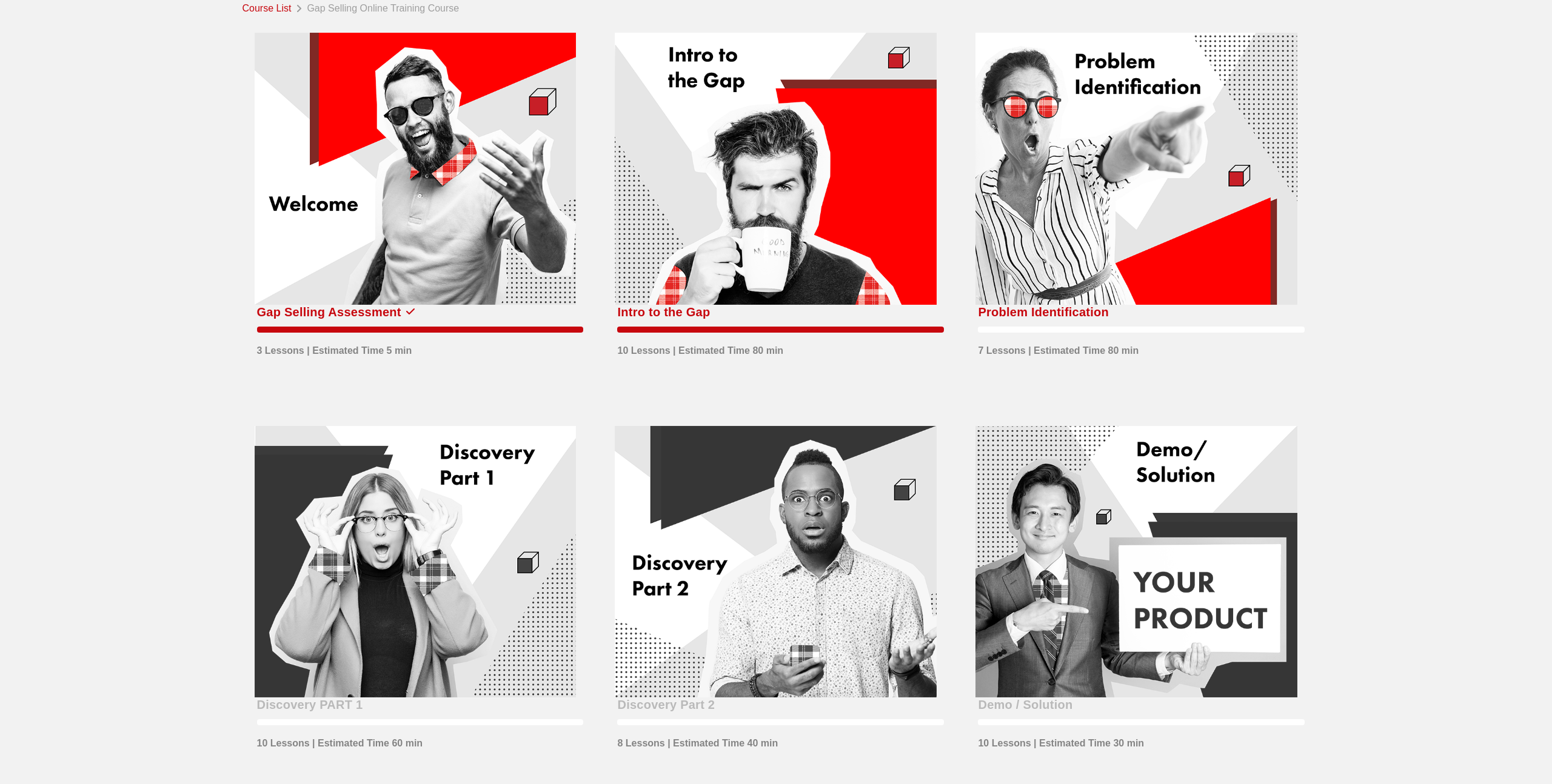
scroll to position [58, 0]
